Goal: Task Accomplishment & Management: Use online tool/utility

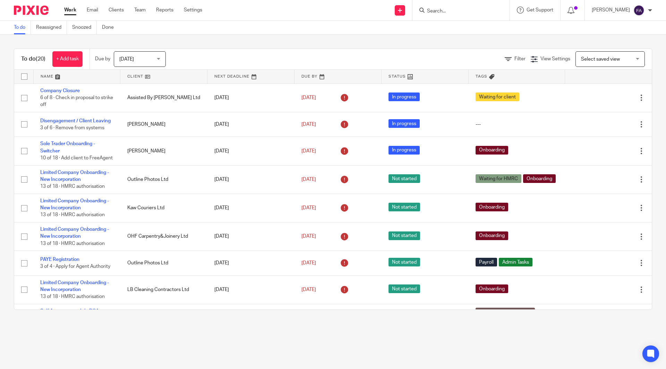
click at [159, 54] on div "Today Today" at bounding box center [140, 59] width 52 height 16
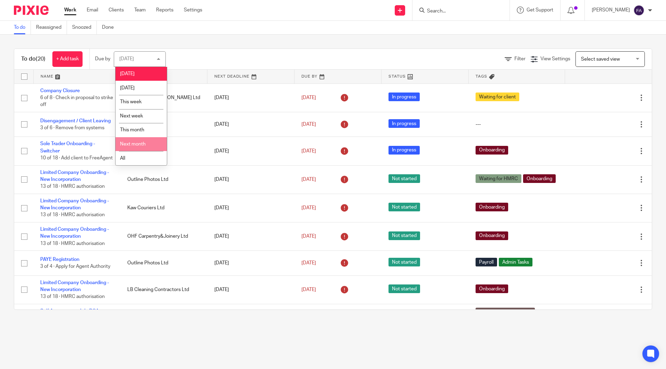
click at [137, 150] on li "Next month" at bounding box center [140, 144] width 51 height 14
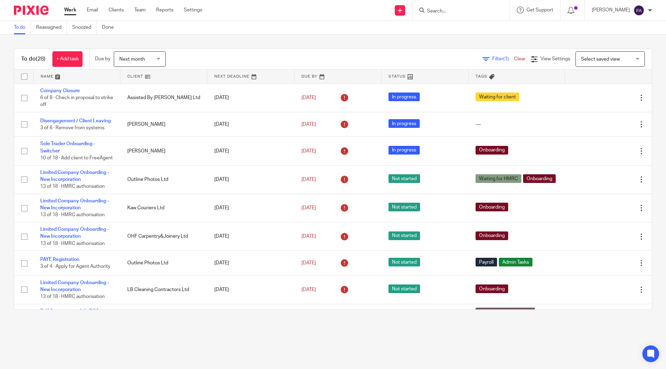
drag, startPoint x: 0, startPoint y: 0, endPoint x: 123, endPoint y: 58, distance: 135.7
click at [123, 58] on span "Next month" at bounding box center [132, 59] width 26 height 5
click at [123, 58] on div "Next month" at bounding box center [132, 59] width 26 height 5
click at [144, 58] on span "Next month" at bounding box center [132, 59] width 26 height 5
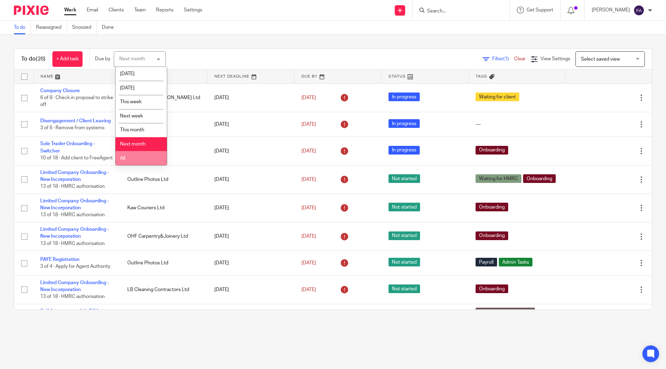
click at [131, 154] on li "All" at bounding box center [140, 158] width 51 height 14
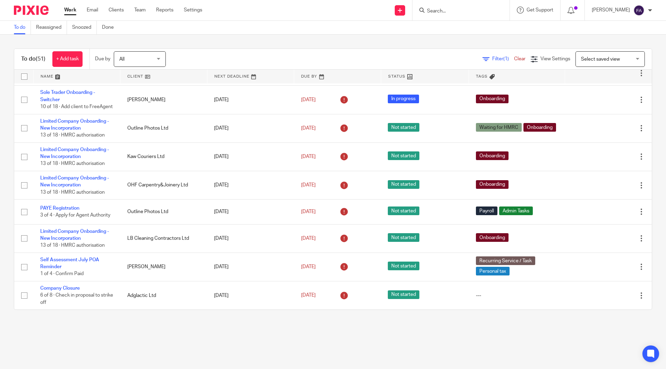
scroll to position [53, 0]
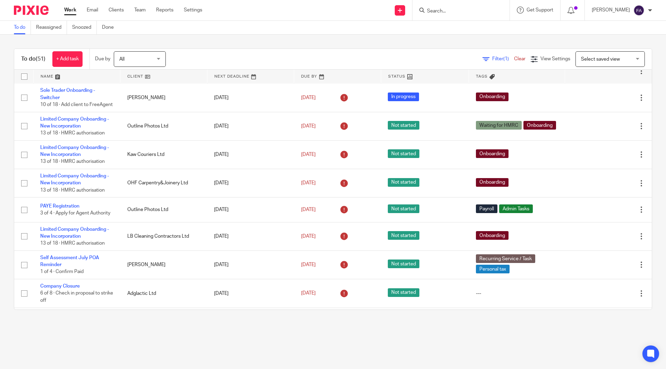
click at [492, 57] on span "Filter (1)" at bounding box center [503, 59] width 22 height 5
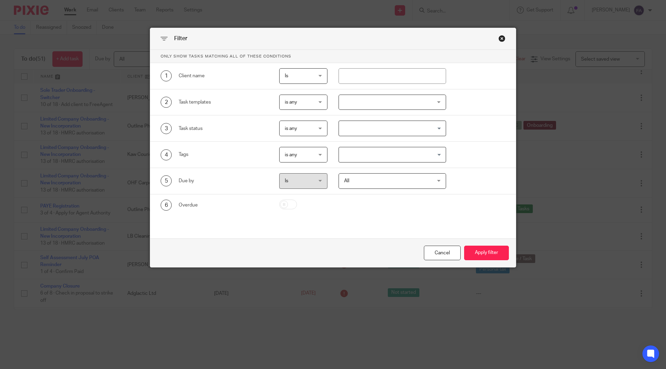
click at [366, 154] on input "Search for option" at bounding box center [390, 155] width 103 height 12
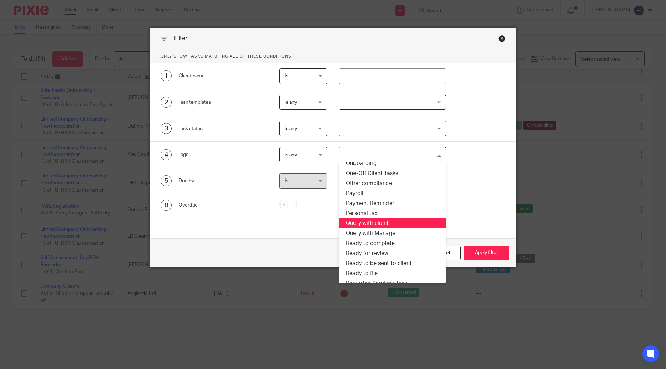
scroll to position [105, 0]
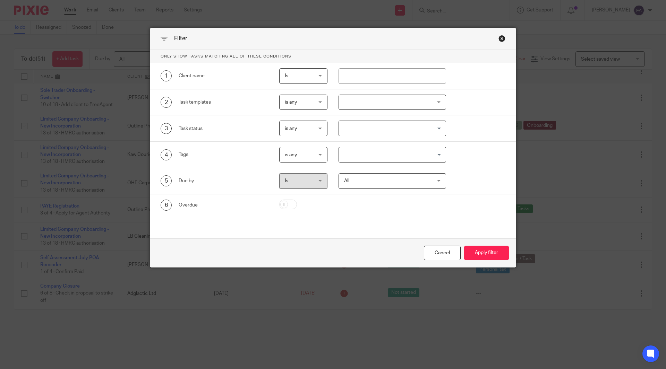
drag, startPoint x: 372, startPoint y: 193, endPoint x: 489, endPoint y: 195, distance: 117.2
click at [489, 195] on div "6 Overdue" at bounding box center [332, 204] width 365 height 21
click at [383, 156] on input "Search for option" at bounding box center [390, 155] width 103 height 12
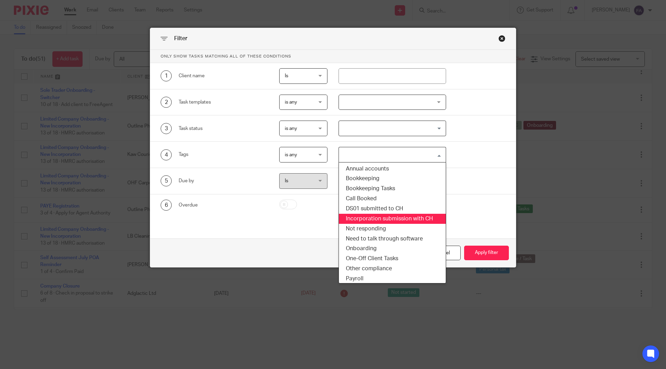
scroll to position [95, 0]
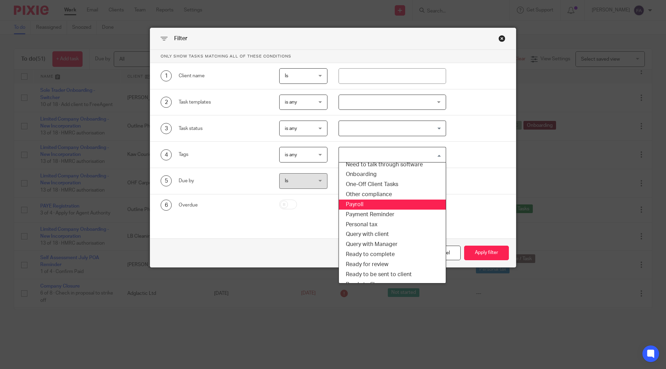
click at [388, 205] on li "Payroll" at bounding box center [392, 205] width 107 height 10
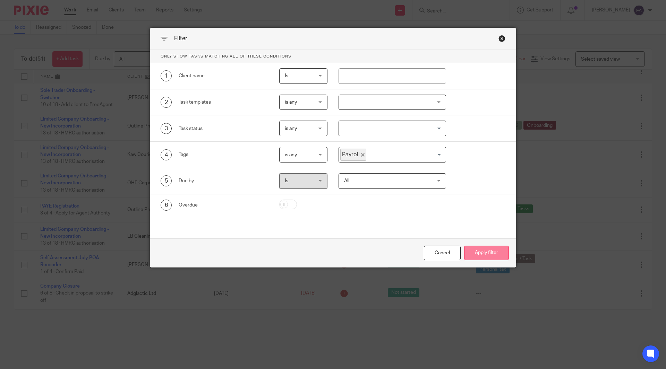
click at [482, 253] on button "Apply filter" at bounding box center [486, 253] width 45 height 15
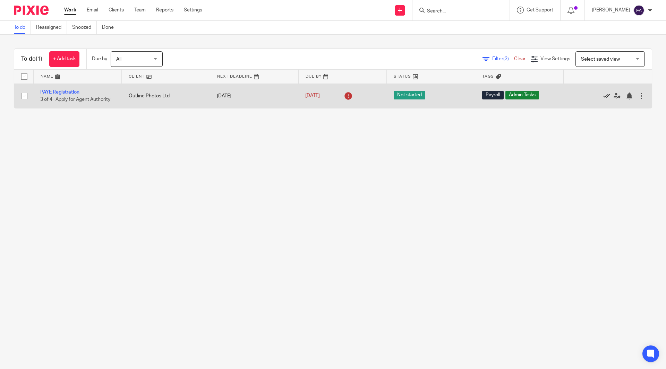
click at [603, 96] on icon at bounding box center [606, 96] width 7 height 7
